Goal: Task Accomplishment & Management: Manage account settings

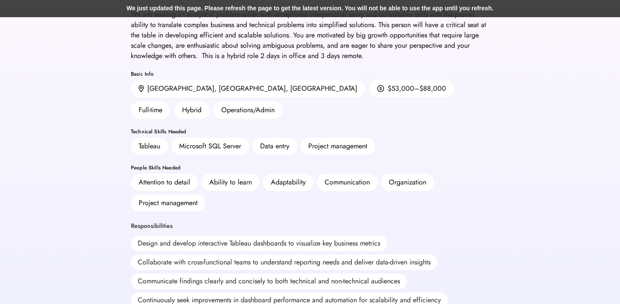
scroll to position [80, 0]
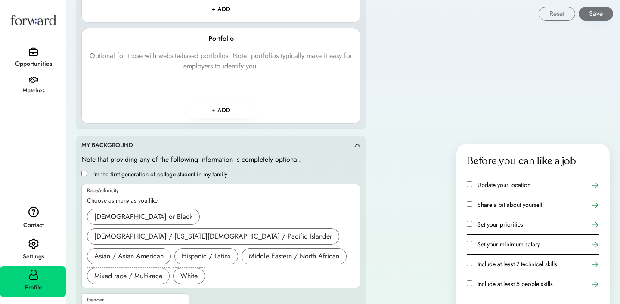
scroll to position [861, 0]
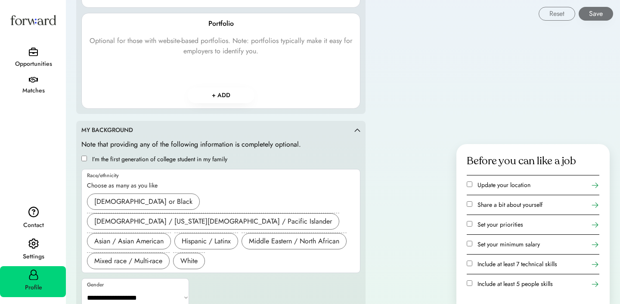
click at [32, 276] on icon at bounding box center [33, 275] width 10 height 10
click at [35, 250] on div "Settings" at bounding box center [33, 256] width 65 height 15
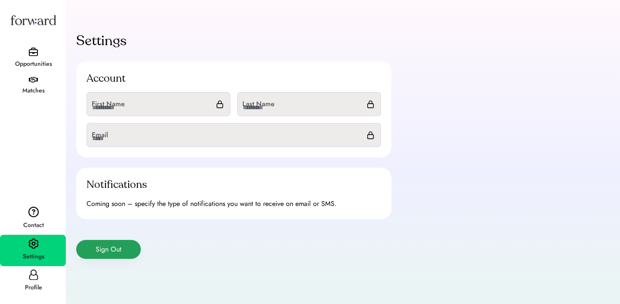
click at [116, 242] on button "Sign Out" at bounding box center [108, 249] width 65 height 19
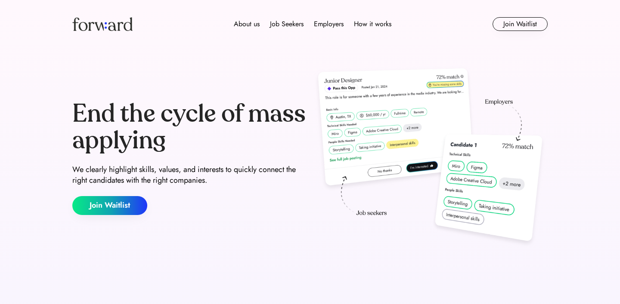
click at [294, 22] on div "Job Seekers" at bounding box center [287, 24] width 34 height 10
click at [287, 41] on div "Overview" at bounding box center [287, 38] width 27 height 10
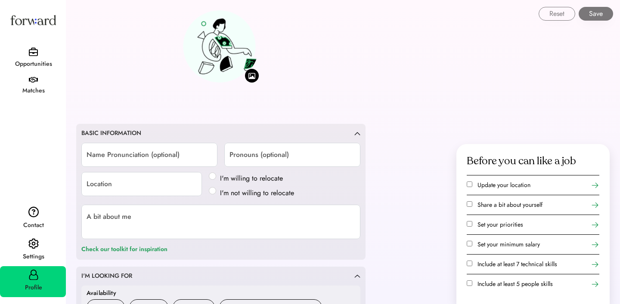
click at [31, 51] on img at bounding box center [33, 51] width 9 height 9
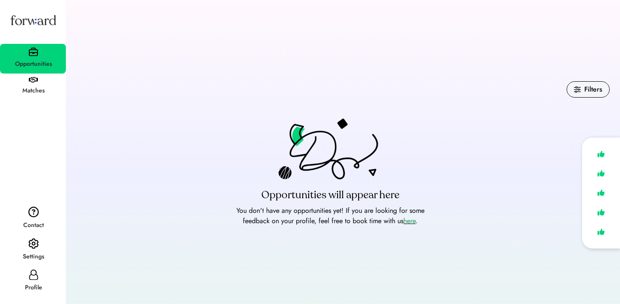
click at [413, 221] on font "here" at bounding box center [409, 221] width 12 height 10
click at [44, 86] on div "Matches" at bounding box center [33, 91] width 65 height 10
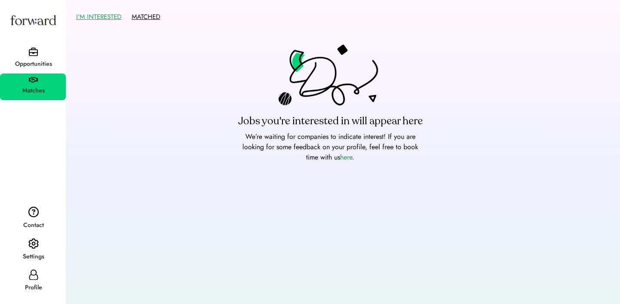
click at [143, 16] on button "MATCHED" at bounding box center [146, 16] width 28 height 13
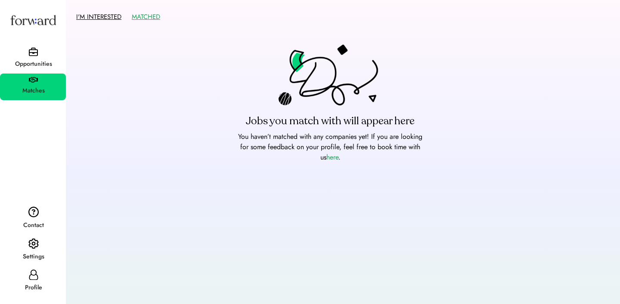
click at [101, 15] on button "I'M INTERESTED" at bounding box center [98, 16] width 45 height 13
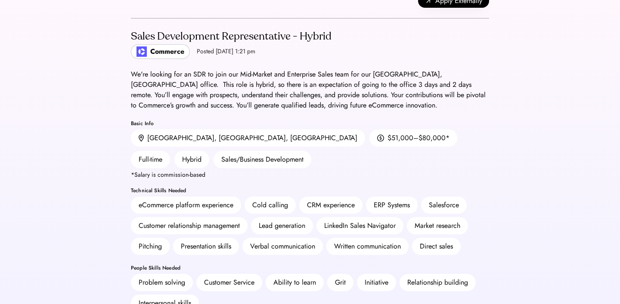
scroll to position [25, 0]
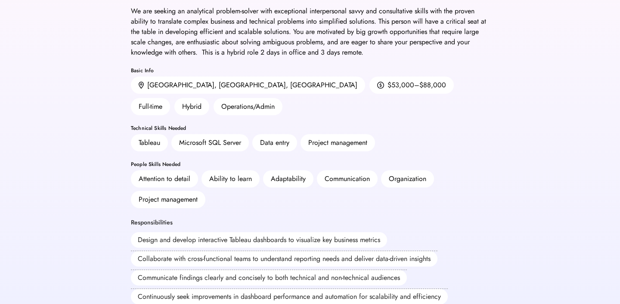
scroll to position [84, 0]
